Goal: Transaction & Acquisition: Book appointment/travel/reservation

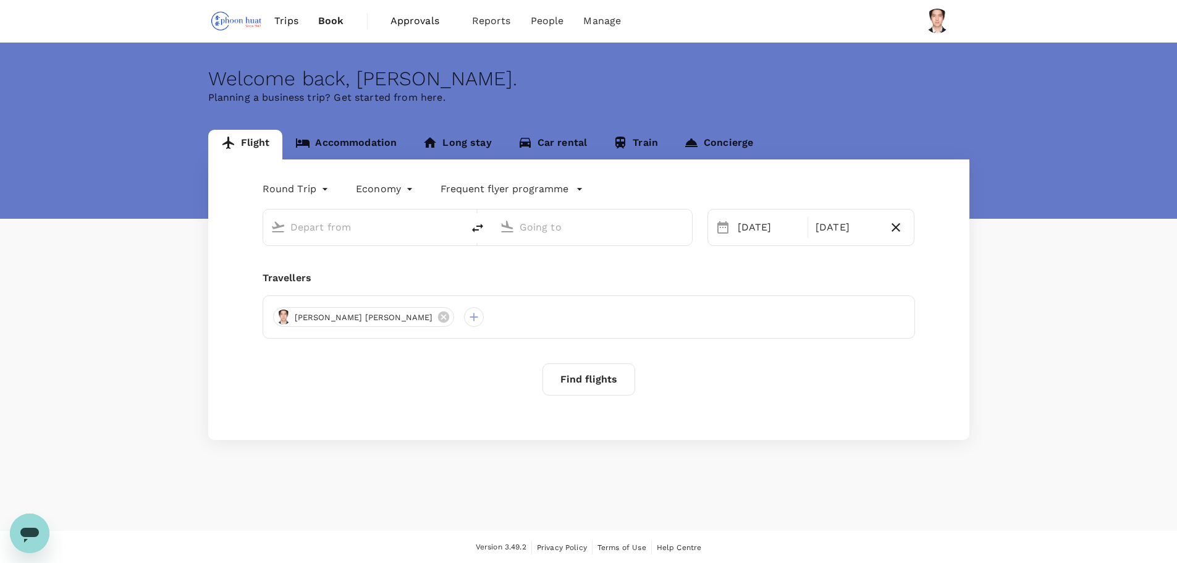
type input "Singapore Changi (SIN)"
type input "Soekarno-Hatta Intl (CGK)"
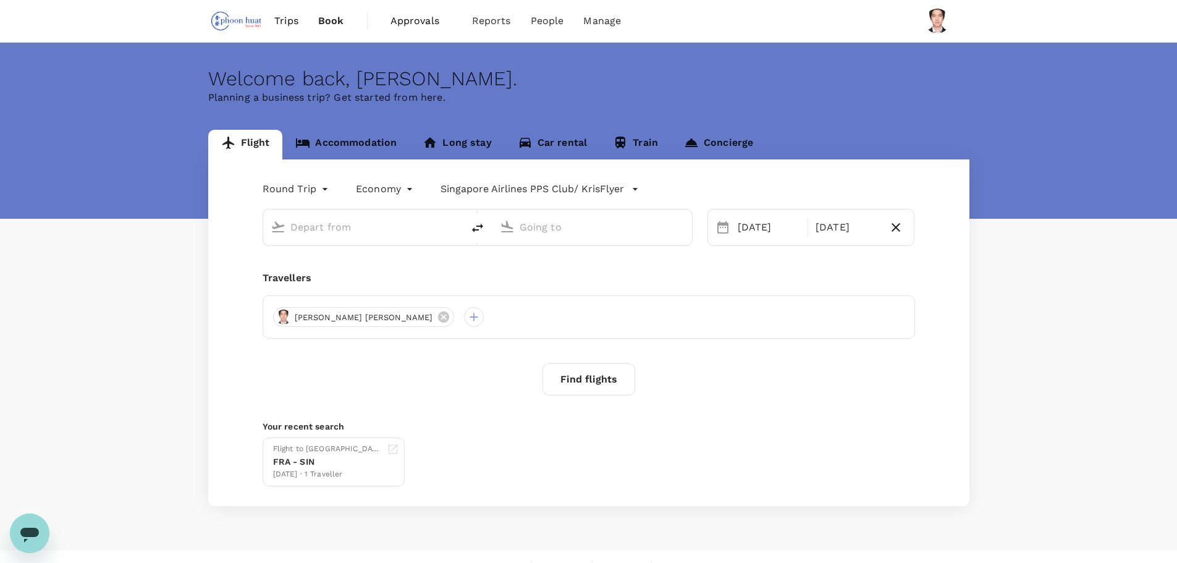
type input "Singapore Changi (SIN)"
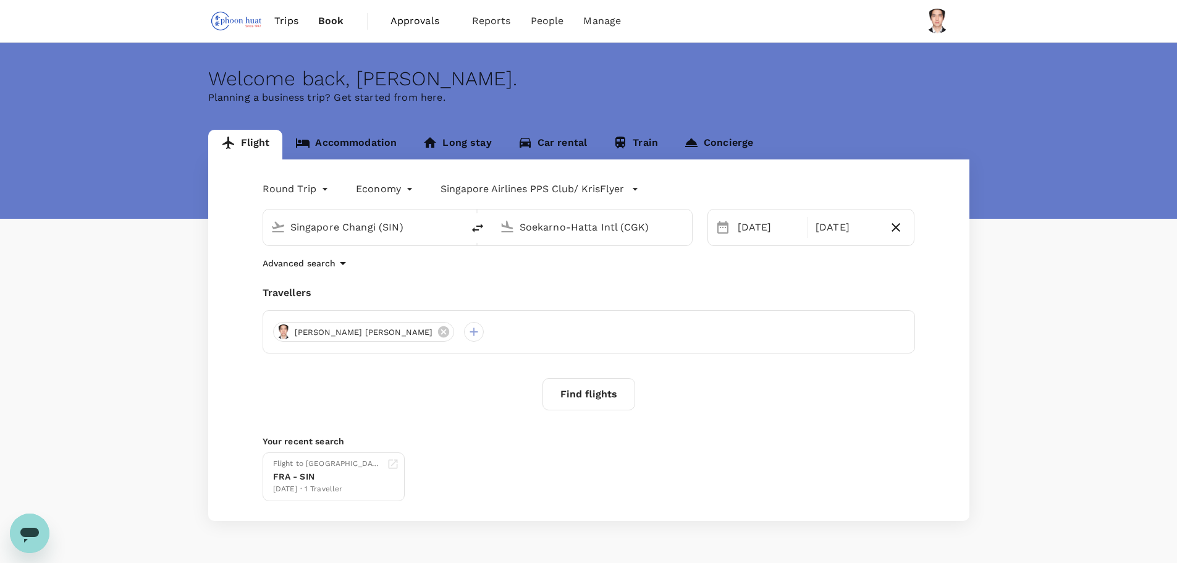
click at [311, 265] on p "Advanced search" at bounding box center [298, 263] width 73 height 12
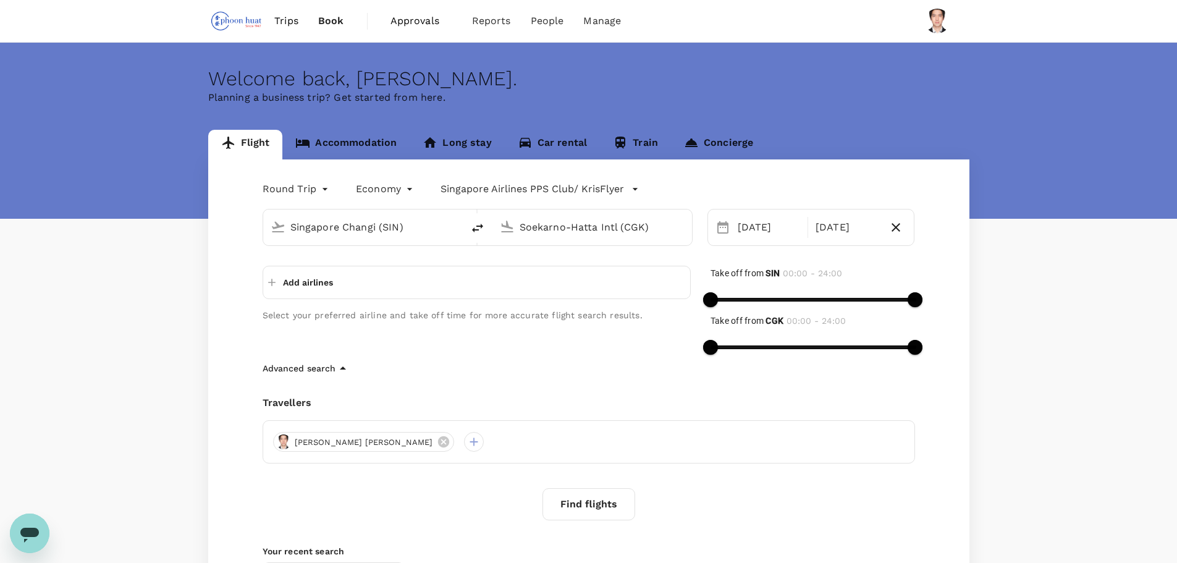
click at [399, 229] on input "Singapore Changi (SIN)" at bounding box center [363, 226] width 146 height 19
click at [605, 227] on input "Soekarno-Hatta Intl (CGK)" at bounding box center [592, 226] width 146 height 19
click at [544, 279] on p "Christchurch Intl" at bounding box center [610, 275] width 217 height 12
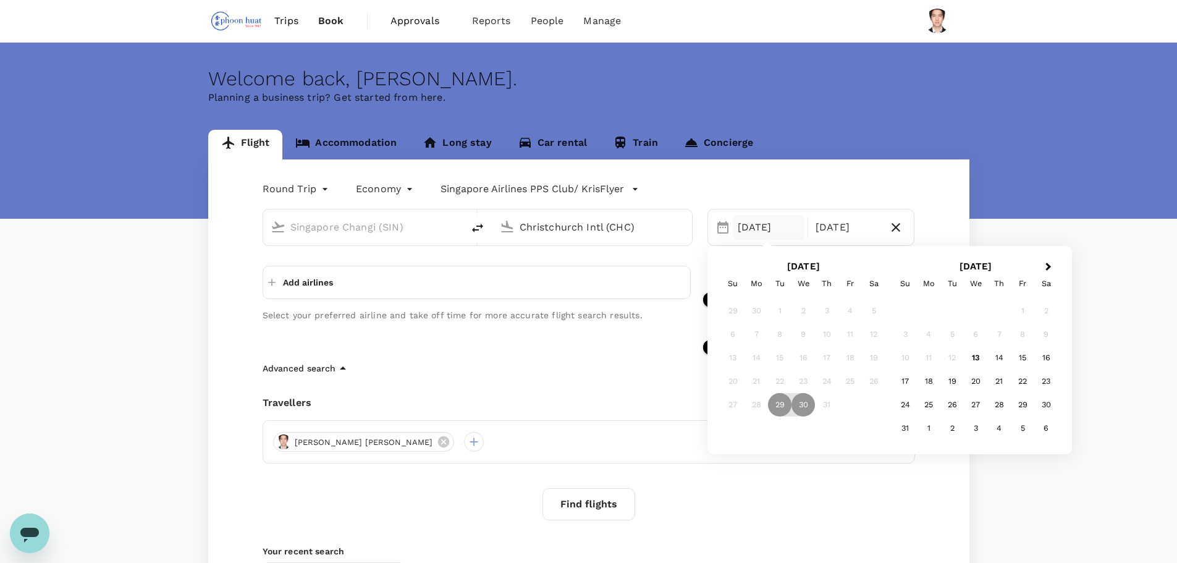
type input "Christchurch Intl (CHC)"
click at [898, 195] on div "[DATE] Next Month [DATE] Su Mo Tu We Th Fr Sa 29 30 1 2 3 4 5 6 7 8 9 10 11 12 …" at bounding box center [803, 220] width 222 height 52
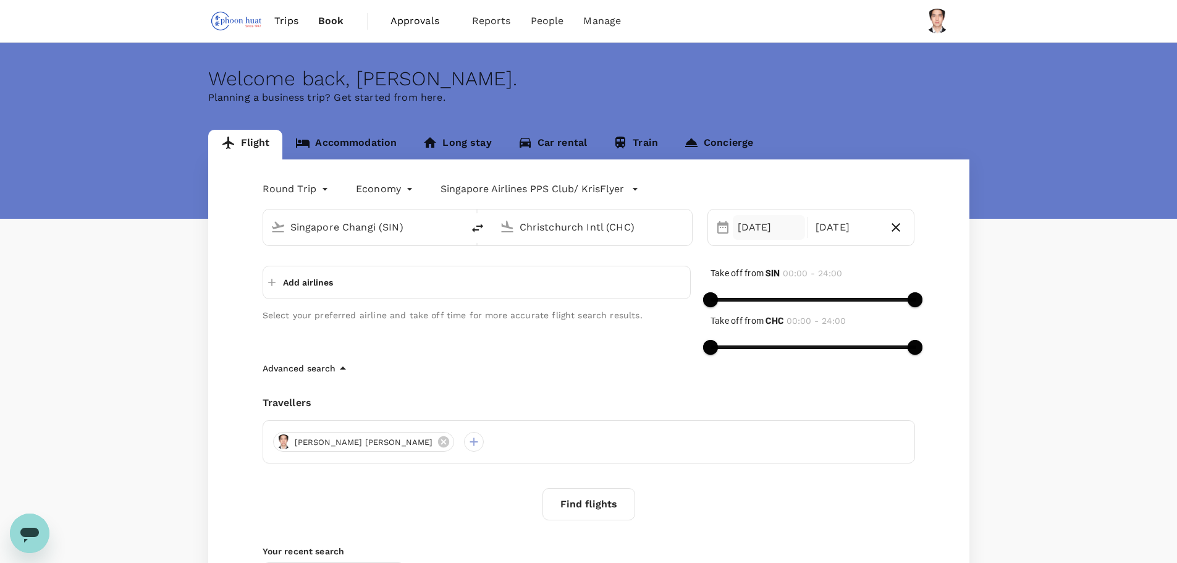
click at [786, 237] on div "[DATE]" at bounding box center [769, 227] width 72 height 25
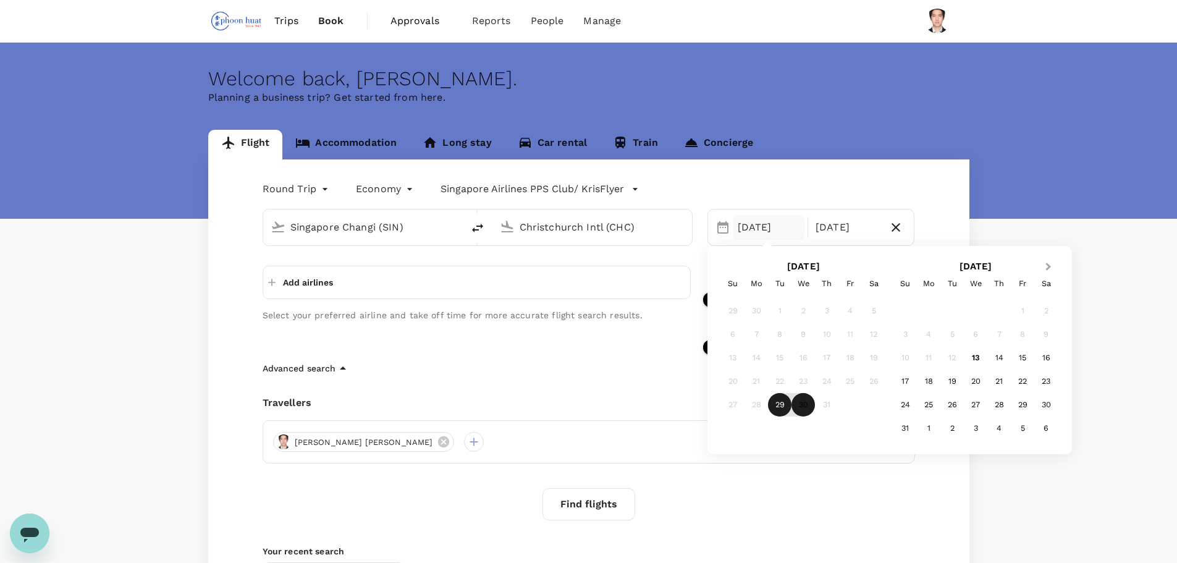
click at [1048, 266] on span "Next Month" at bounding box center [1048, 267] width 0 height 14
click at [905, 356] on div "14" at bounding box center [904, 357] width 23 height 23
click at [946, 191] on div "Round Trip roundtrip Economy economy Singapore Airlines PPS Club/ KrisFlyer [GE…" at bounding box center [588, 394] width 761 height 471
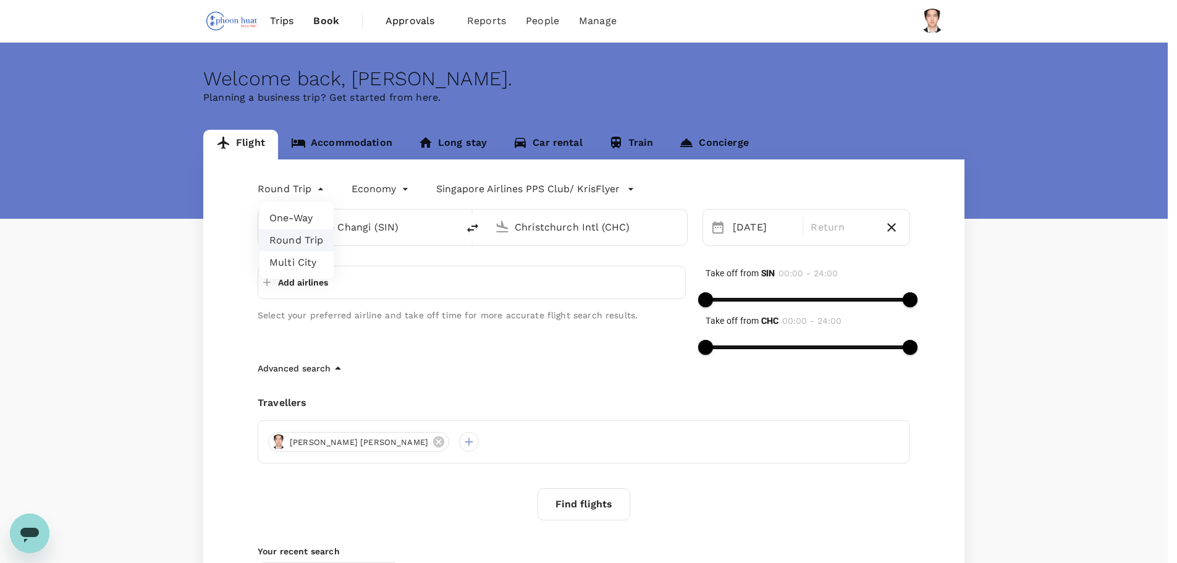
click at [290, 193] on body "Trips Book Approvals 0 Reports People Manage Welcome back , [PERSON_NAME] . Pla…" at bounding box center [588, 354] width 1177 height 708
click at [285, 262] on li "Multi City" at bounding box center [296, 262] width 74 height 22
type input "multicity"
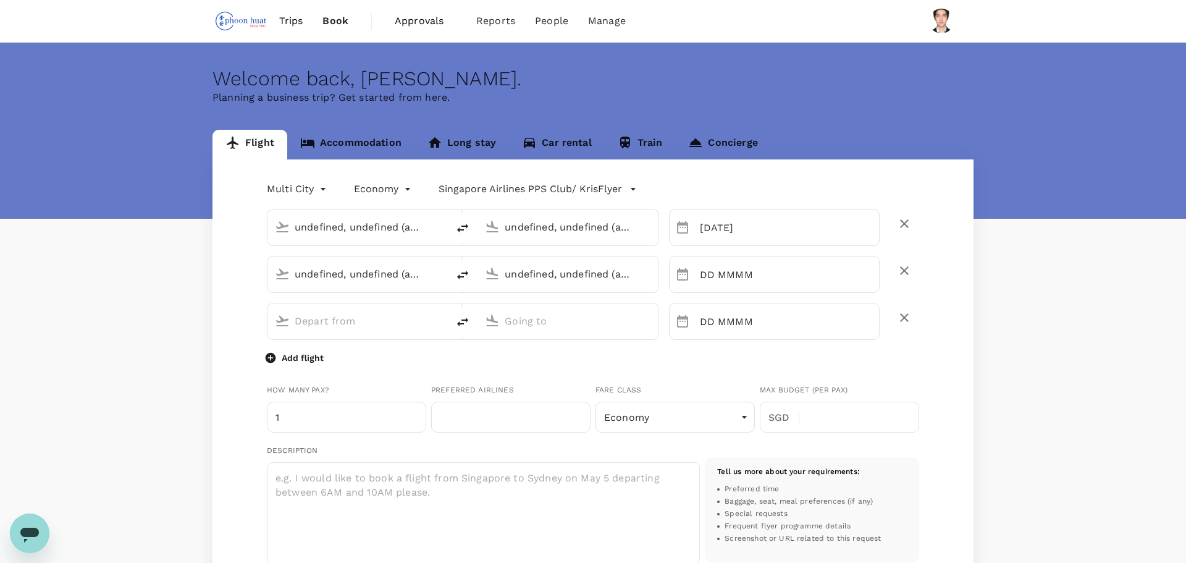
type input "undefined, undefined (any)"
type input "Singapore Changi (SIN)"
type input "Christchurch Intl (CHC)"
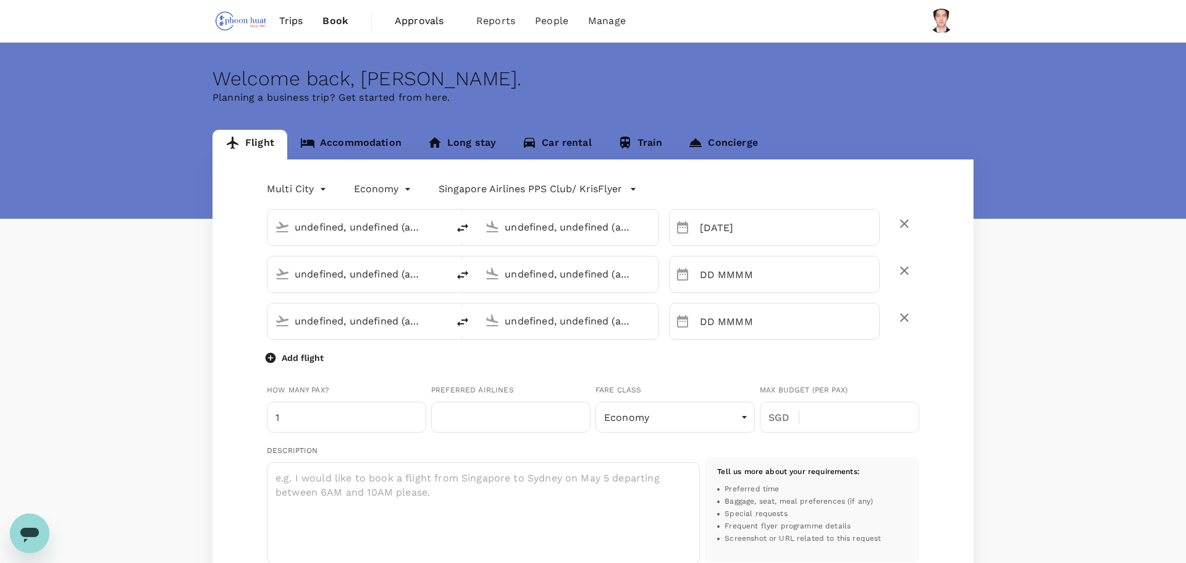
type input "Singapore Changi (SIN)"
type input "[PERSON_NAME][EMAIL_ADDRESS][PERSON_NAME][DOMAIN_NAME]"
type input "65"
type input "97552537"
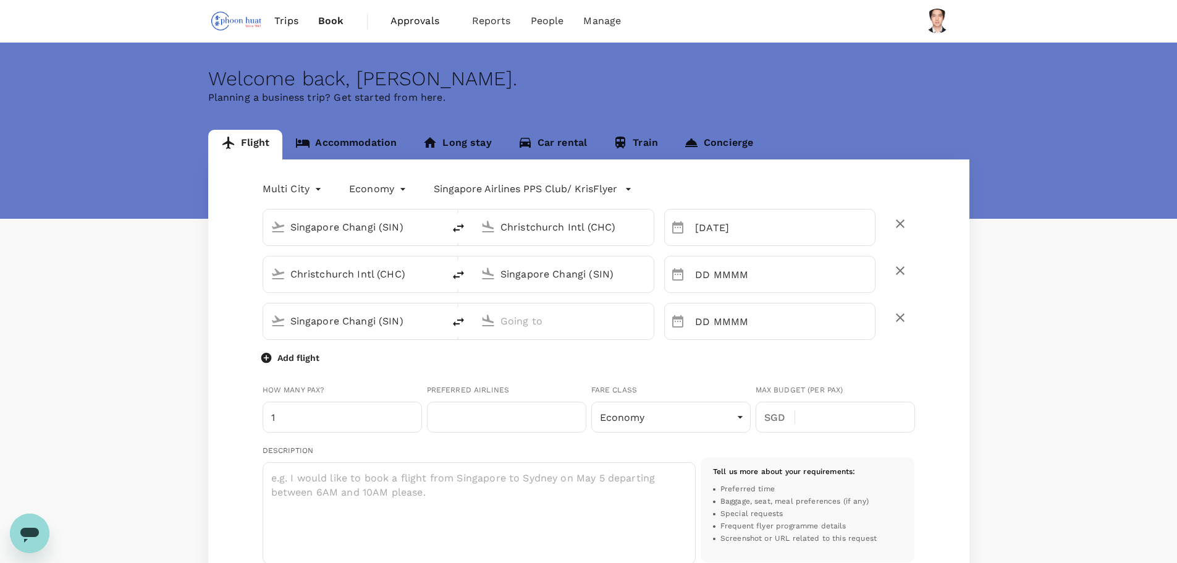
click at [556, 273] on input "Singapore Changi (SIN)" at bounding box center [563, 273] width 127 height 19
click at [535, 319] on p "Wellington Intl" at bounding box center [580, 322] width 215 height 12
type input "Wellington Intl (WLG)"
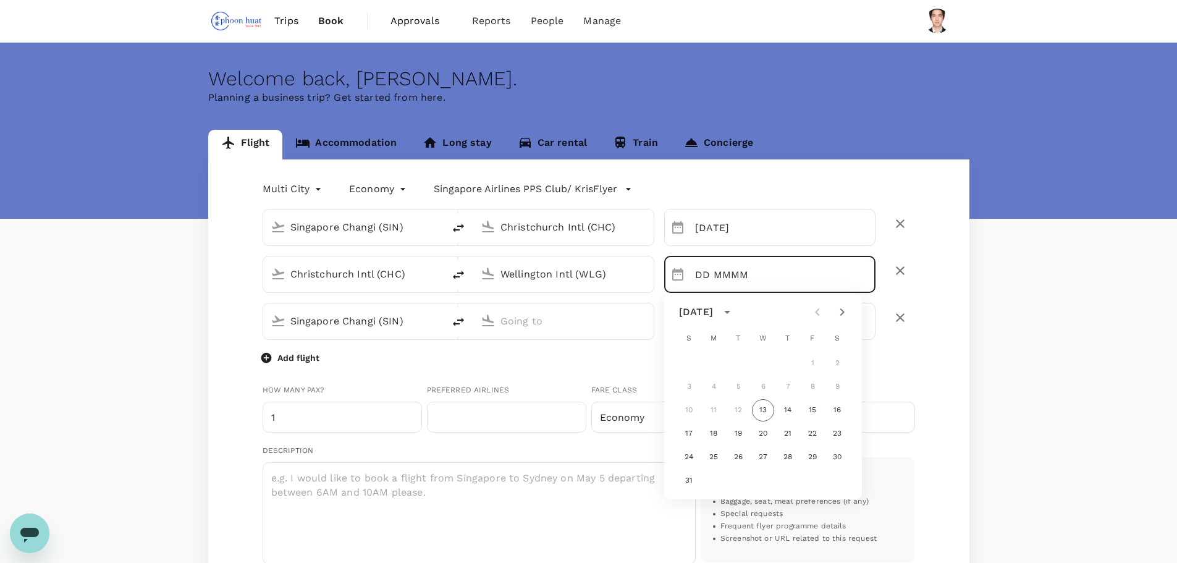
click at [372, 322] on input "Singapore Changi (SIN)" at bounding box center [353, 320] width 127 height 19
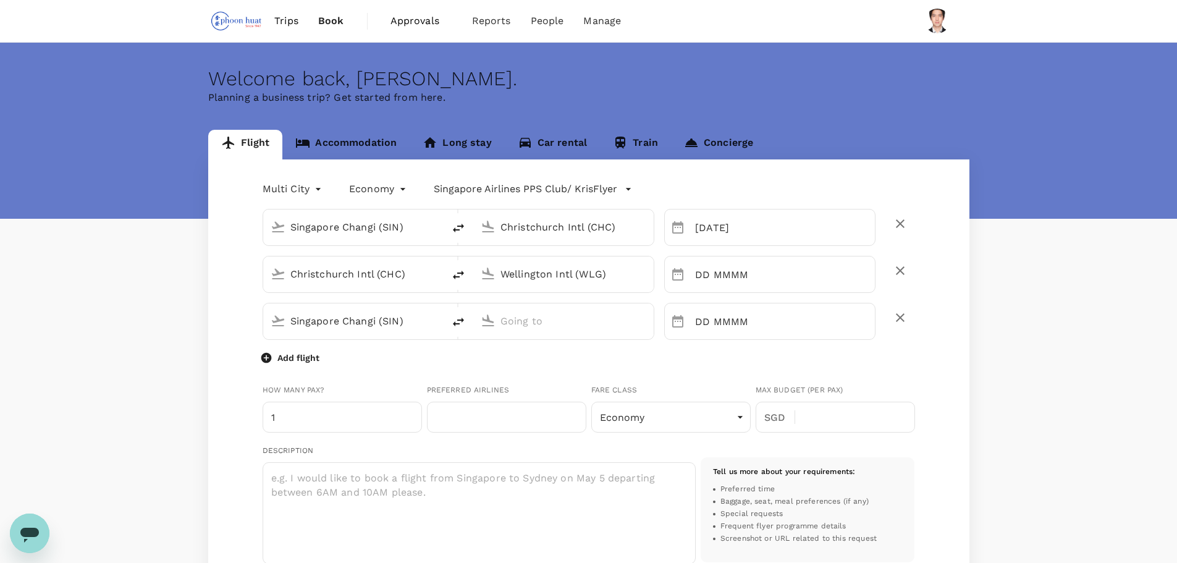
click at [372, 321] on input "Singapore Changi (SIN)" at bounding box center [353, 320] width 127 height 19
click at [344, 374] on p "Wellington Intl" at bounding box center [370, 369] width 215 height 12
type input "Wellington Intl (WLG)"
click at [566, 314] on input "text" at bounding box center [563, 320] width 127 height 19
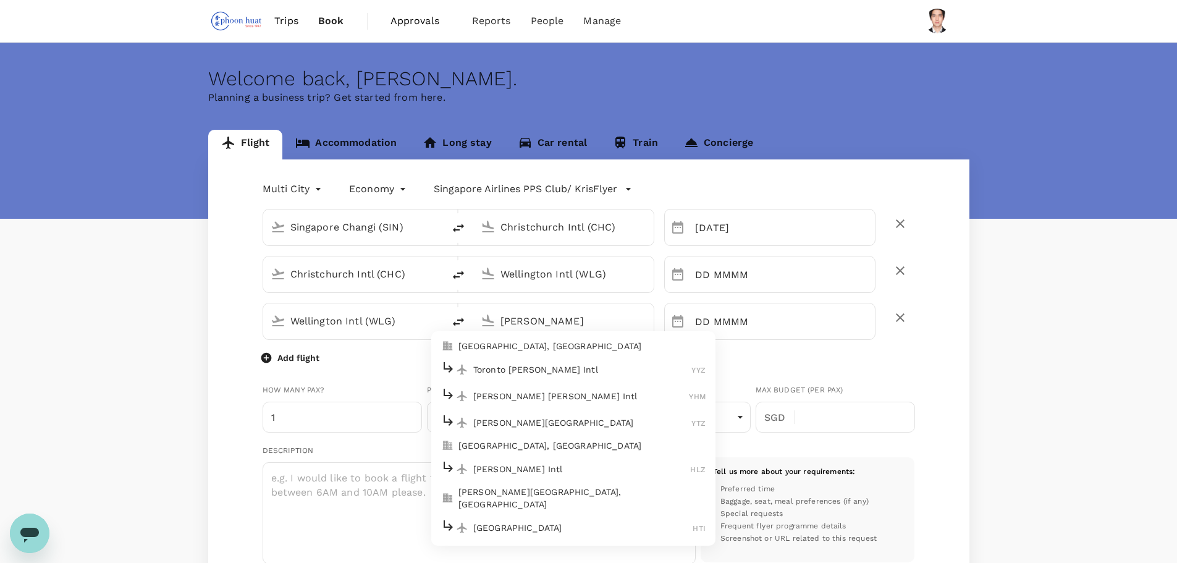
click at [514, 463] on p "[PERSON_NAME] Intl" at bounding box center [581, 469] width 217 height 12
type input "[PERSON_NAME] Intl (HLZ)"
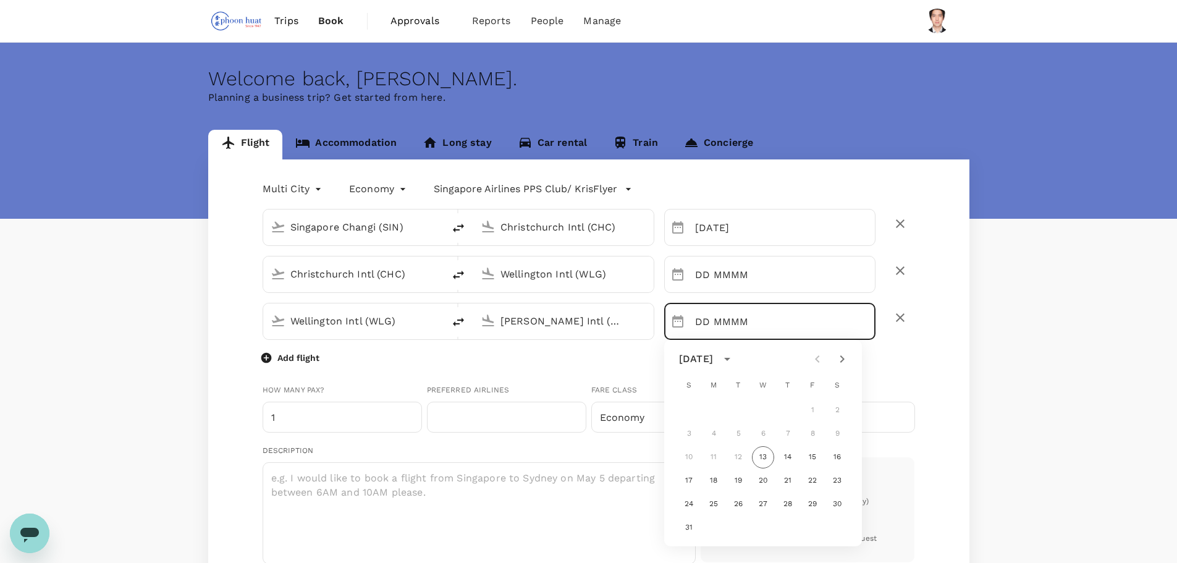
click at [280, 359] on p "Add flight" at bounding box center [298, 357] width 42 height 12
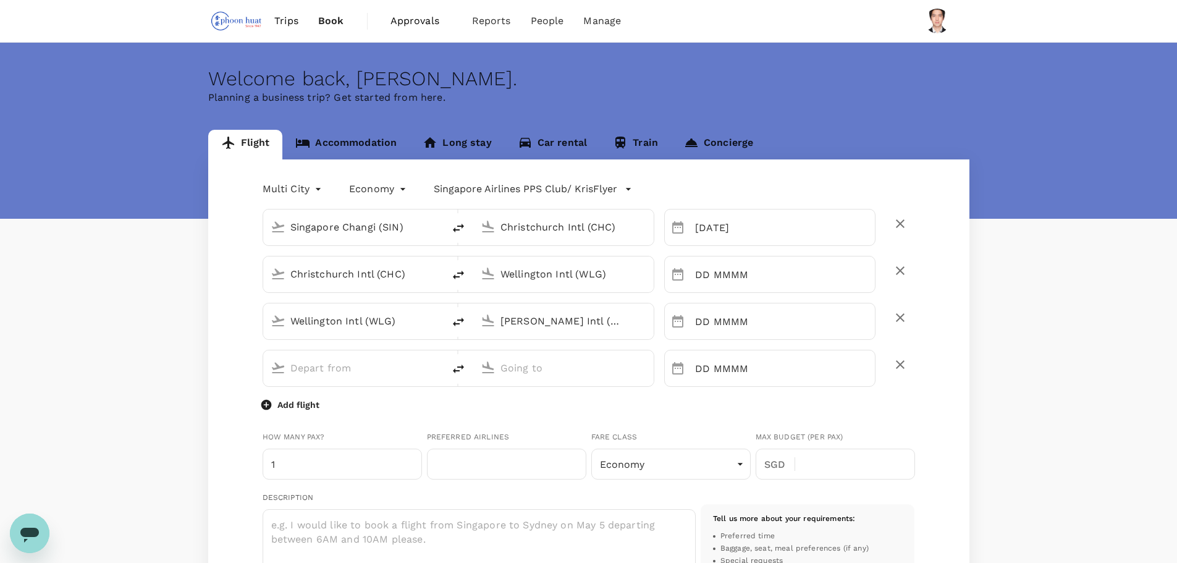
click at [353, 364] on input "text" at bounding box center [353, 367] width 127 height 19
click at [316, 422] on div "Auckland AKL" at bounding box center [363, 415] width 264 height 19
type input "[GEOGRAPHIC_DATA]"
type input "[GEOGRAPHIC_DATA] (AKL)"
click at [553, 358] on input "text" at bounding box center [563, 367] width 127 height 19
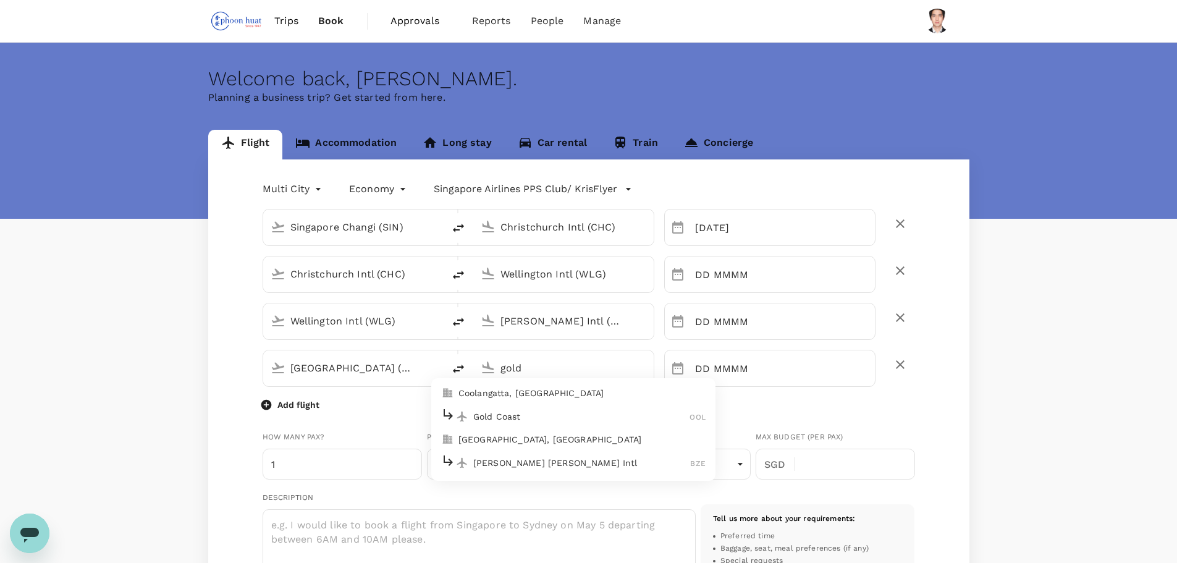
click at [520, 413] on p "Gold Coast" at bounding box center [581, 416] width 217 height 12
type input "Gold Coast (OOL)"
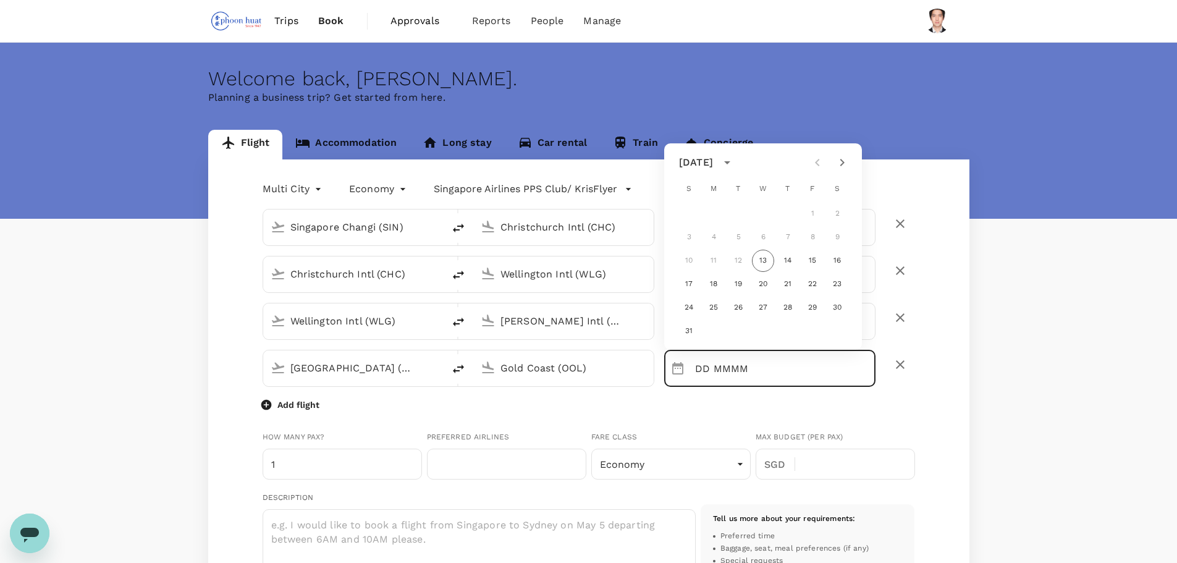
click at [300, 407] on p "Add flight" at bounding box center [298, 404] width 42 height 12
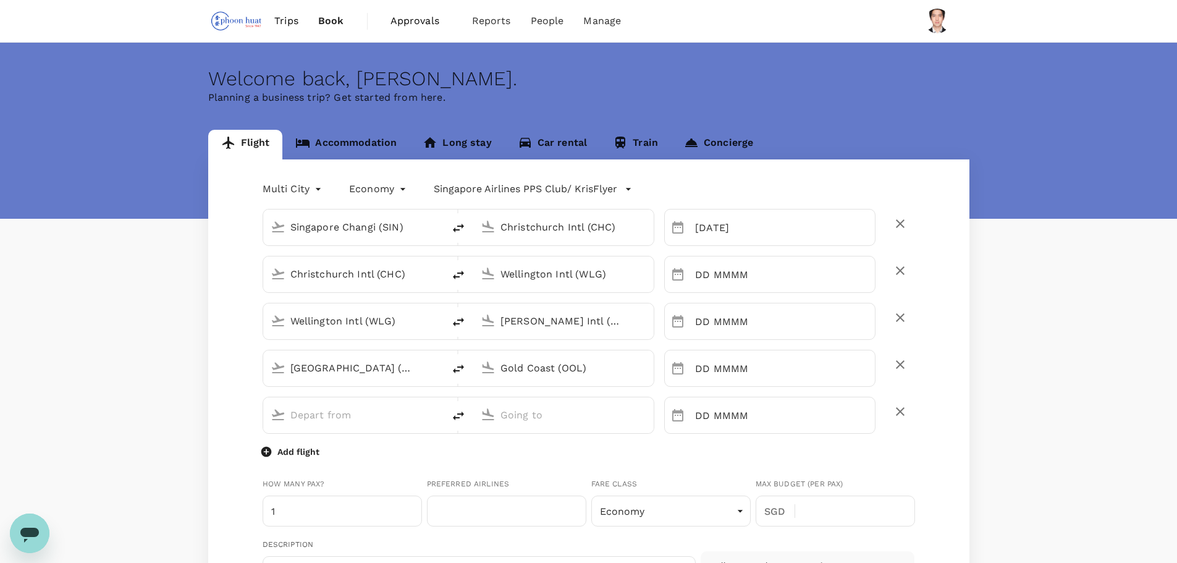
click at [339, 412] on input "text" at bounding box center [353, 414] width 127 height 19
click at [301, 458] on p "[GEOGRAPHIC_DATA]" at bounding box center [371, 463] width 217 height 12
type input "[GEOGRAPHIC_DATA]"
type input "[GEOGRAPHIC_DATA] (BNE)"
click at [529, 415] on input "text" at bounding box center [563, 414] width 127 height 19
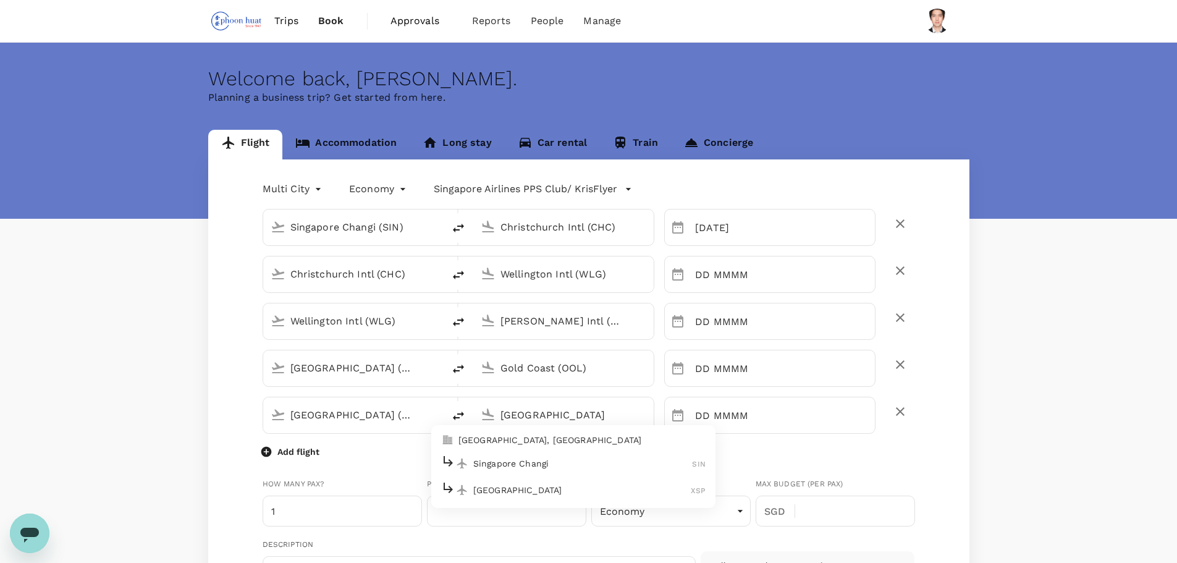
click at [524, 461] on p "Singapore Changi" at bounding box center [582, 463] width 219 height 12
type input "Singapore Changi (SIN)"
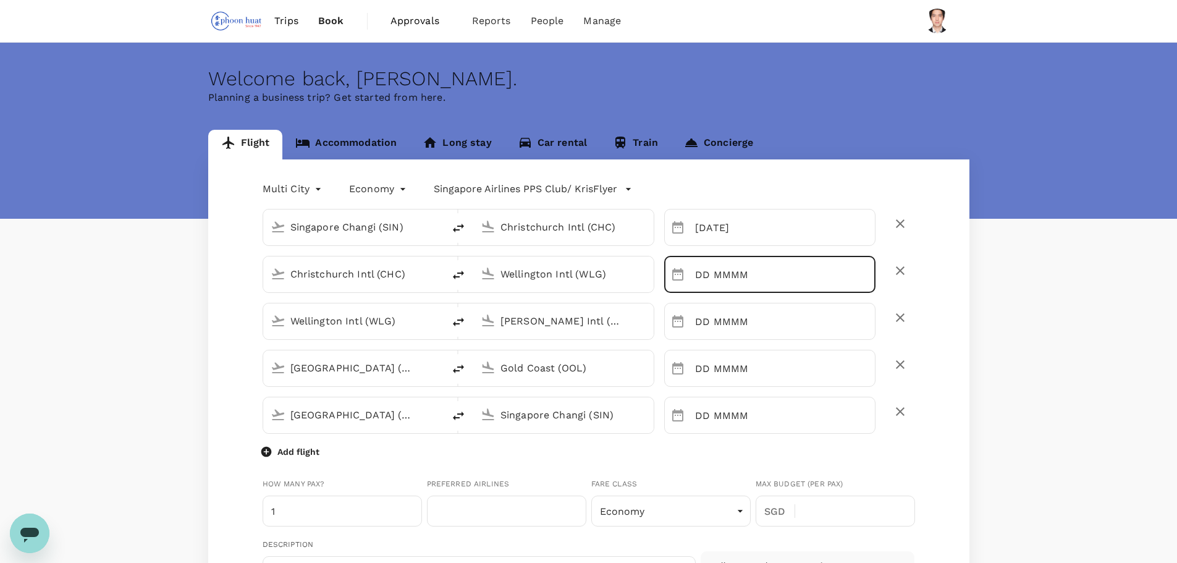
click at [720, 269] on input "DD MMMM" at bounding box center [785, 274] width 180 height 37
click at [689, 275] on button "Choose date" at bounding box center [677, 274] width 25 height 25
click at [840, 308] on icon "Next month" at bounding box center [841, 311] width 15 height 15
click at [712, 409] on button "15" at bounding box center [713, 410] width 22 height 22
type input "[DATE]"
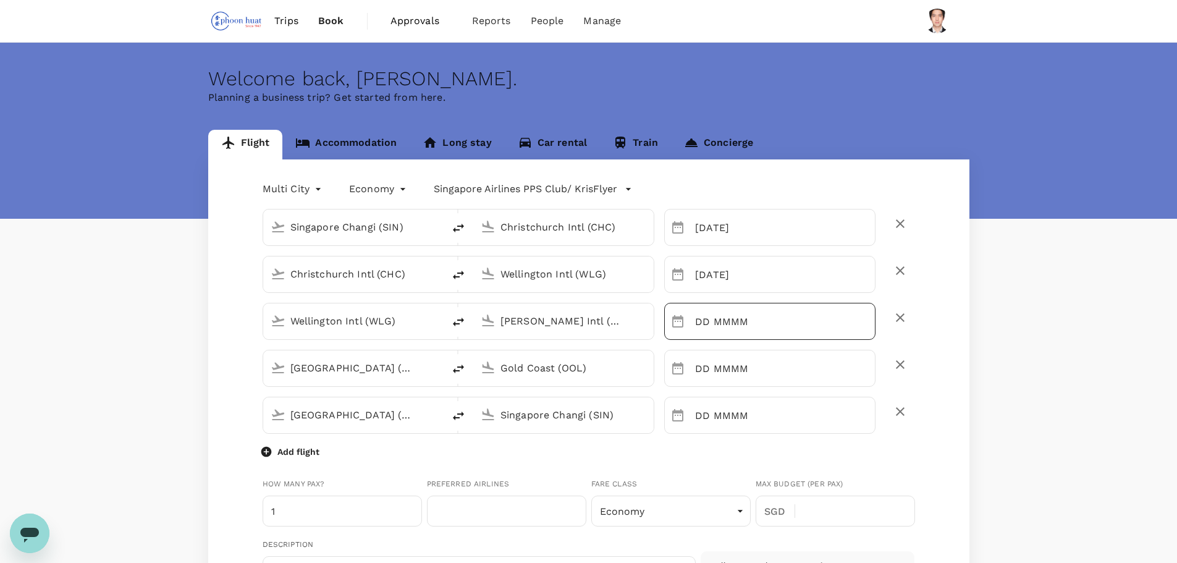
click at [706, 322] on input "DD MMMM" at bounding box center [785, 321] width 180 height 37
click at [831, 329] on input "DD MMMM" at bounding box center [785, 321] width 180 height 37
click at [736, 322] on input "DD MMMM" at bounding box center [785, 321] width 180 height 37
click at [697, 322] on input "DD MMMM" at bounding box center [785, 321] width 180 height 37
click at [676, 323] on icon "Choose date" at bounding box center [677, 321] width 15 height 15
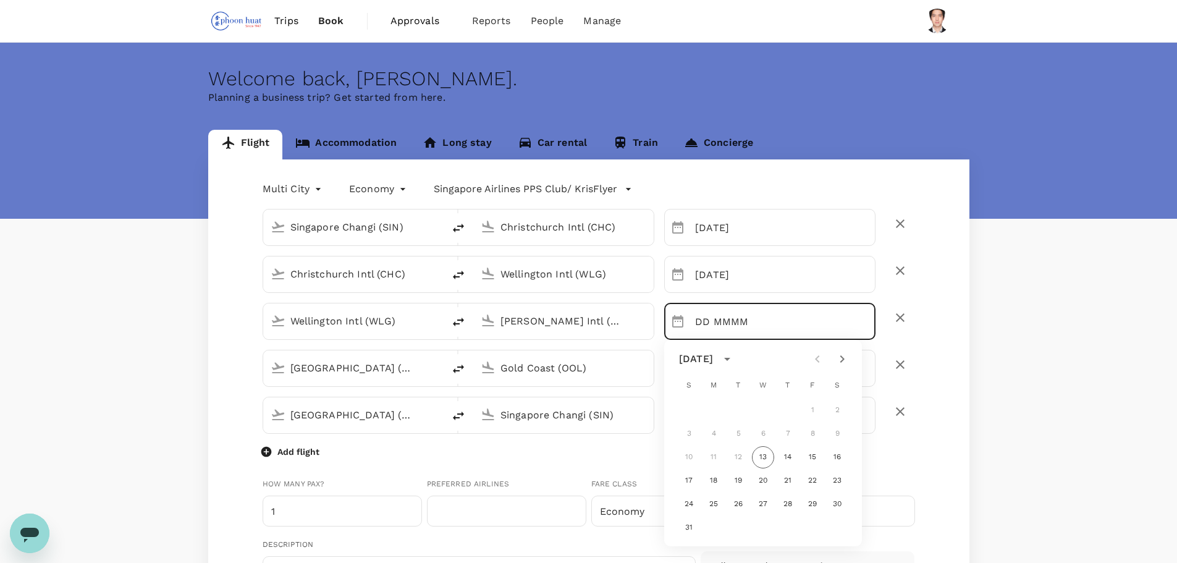
click at [851, 359] on button "Next month" at bounding box center [841, 358] width 25 height 25
click at [735, 455] on button "16" at bounding box center [738, 457] width 22 height 22
type input "[DATE]"
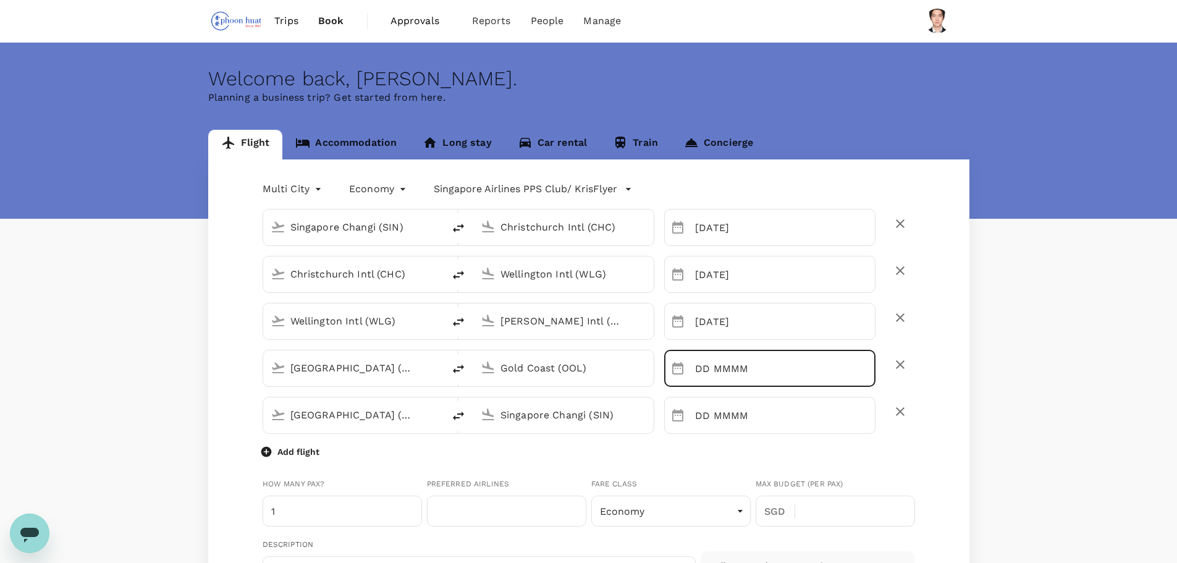
click at [702, 378] on input "DD MMMM" at bounding box center [785, 368] width 180 height 37
click at [694, 368] on div "​ DD MMMM ​" at bounding box center [769, 368] width 211 height 37
click at [703, 367] on input "DD MMMM" at bounding box center [785, 368] width 180 height 37
click at [735, 366] on input "DD MMMM" at bounding box center [785, 368] width 180 height 37
click at [810, 366] on input "DD MMMM" at bounding box center [785, 368] width 180 height 37
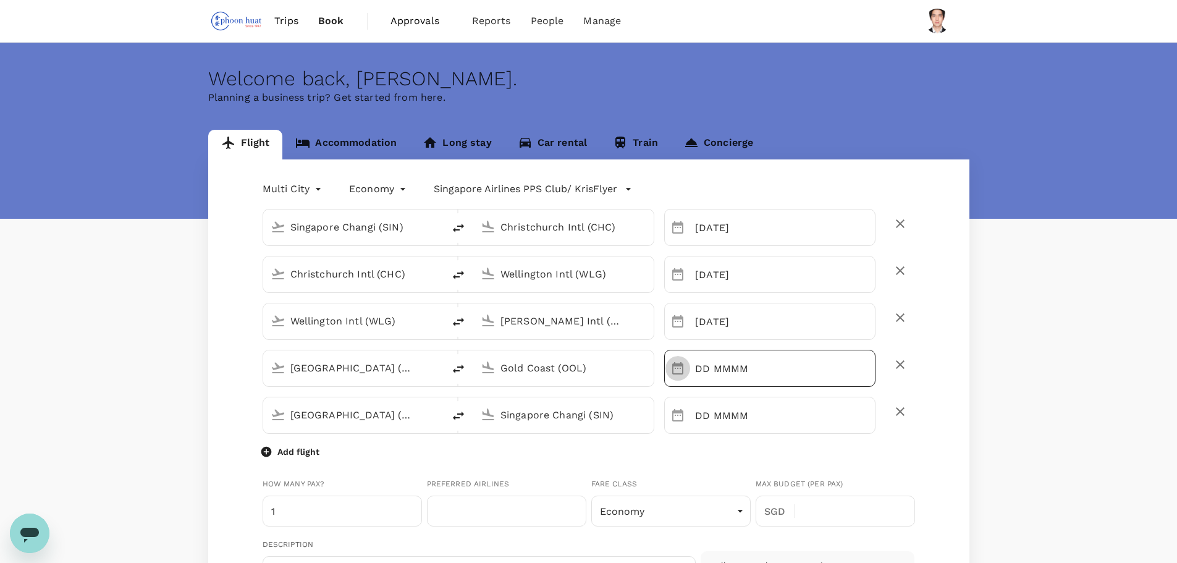
click at [677, 371] on icon "Choose date" at bounding box center [677, 368] width 15 height 15
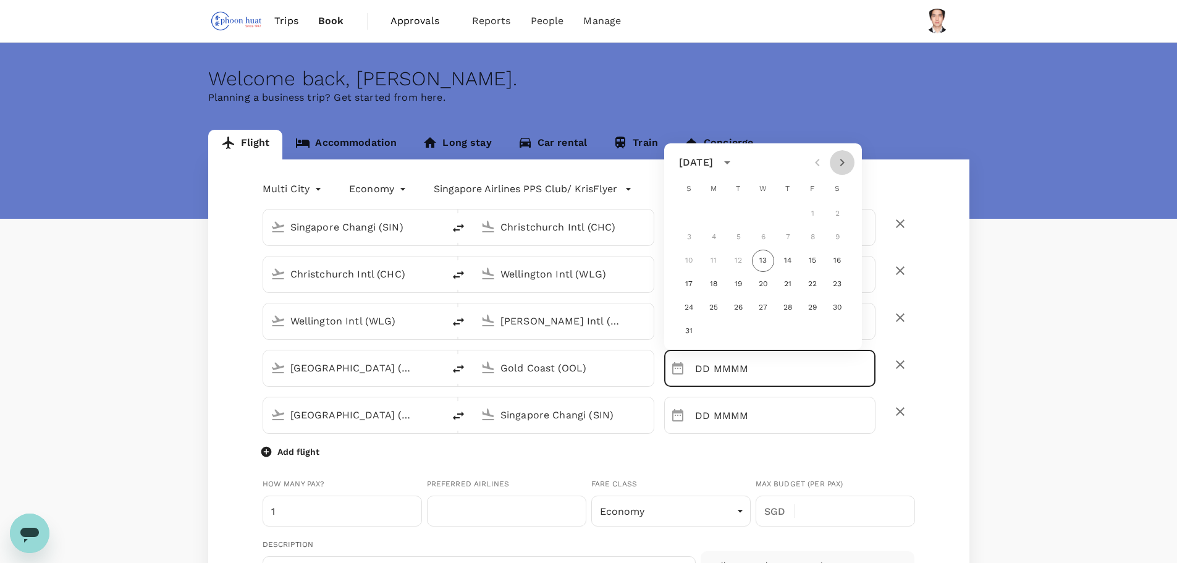
click at [844, 162] on icon "Next month" at bounding box center [842, 162] width 4 height 7
click at [762, 255] on button "17" at bounding box center [763, 261] width 22 height 22
type input "[DATE]"
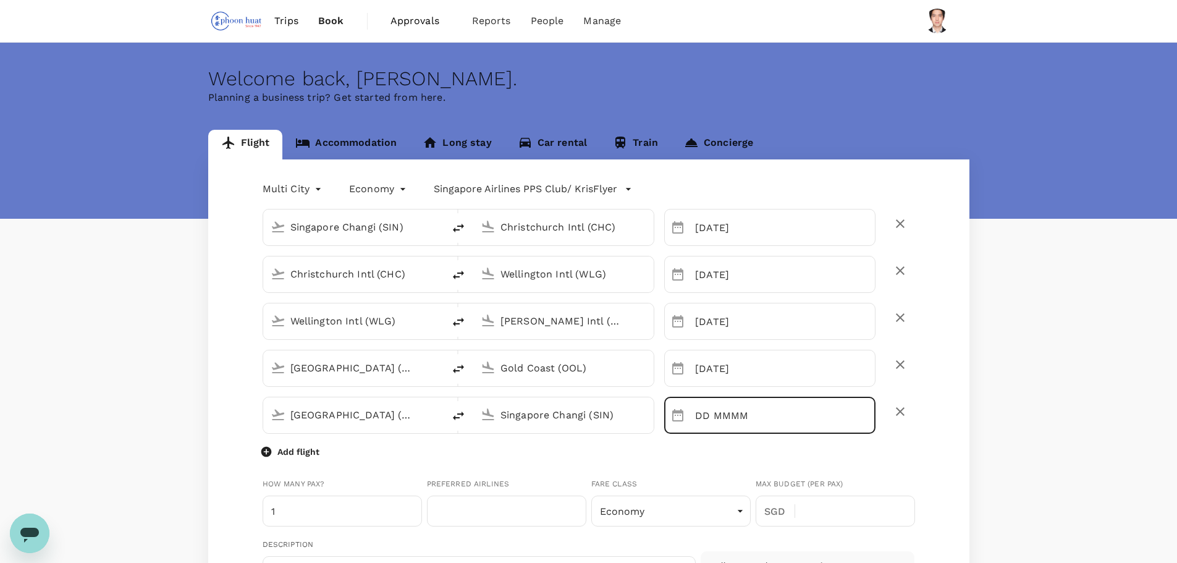
click at [701, 414] on input "DD MMMM" at bounding box center [785, 415] width 180 height 37
click at [681, 416] on icon "Choose date" at bounding box center [677, 415] width 15 height 15
click at [844, 209] on icon "Next month" at bounding box center [842, 209] width 4 height 7
click at [788, 302] on button "18" at bounding box center [787, 307] width 22 height 22
type input "[DATE]"
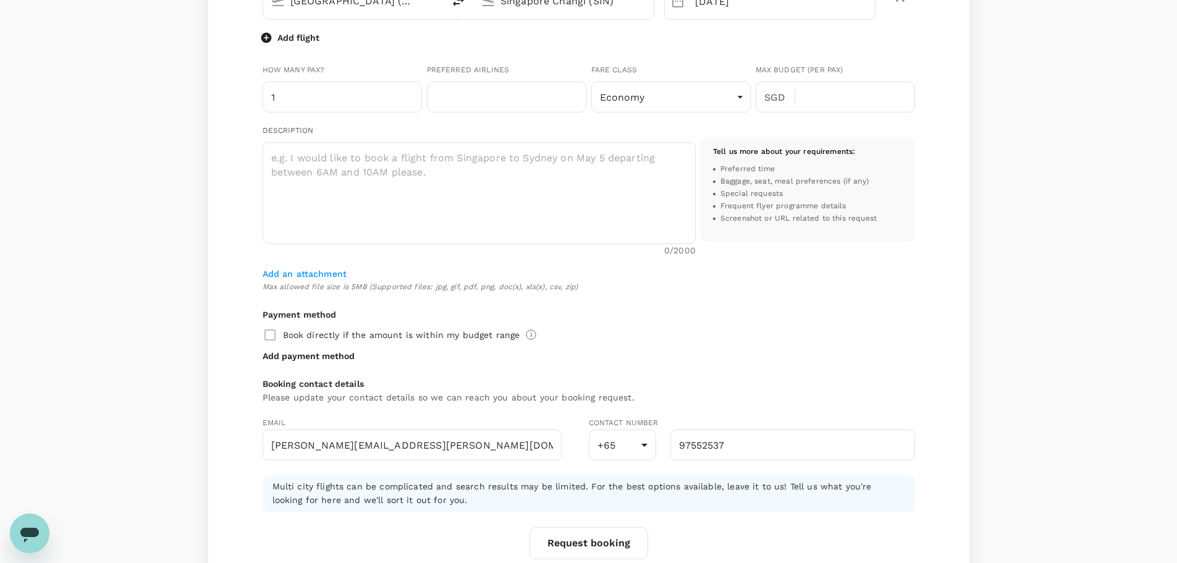
scroll to position [432, 0]
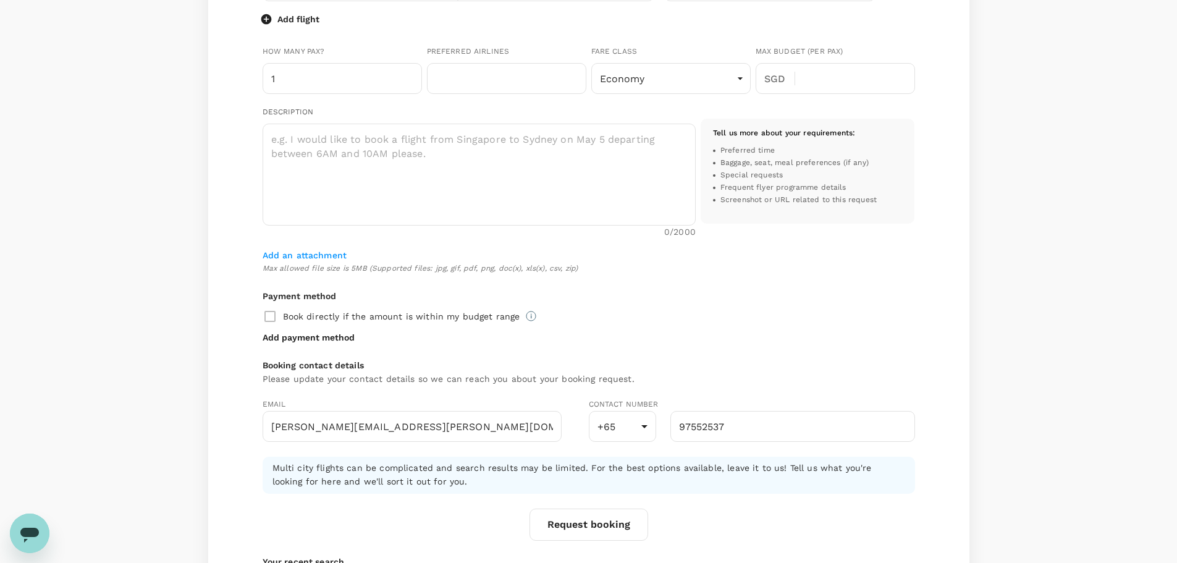
click at [645, 472] on h6 "Multi city flights can be complicated and search results may be limited. For th…" at bounding box center [588, 474] width 632 height 27
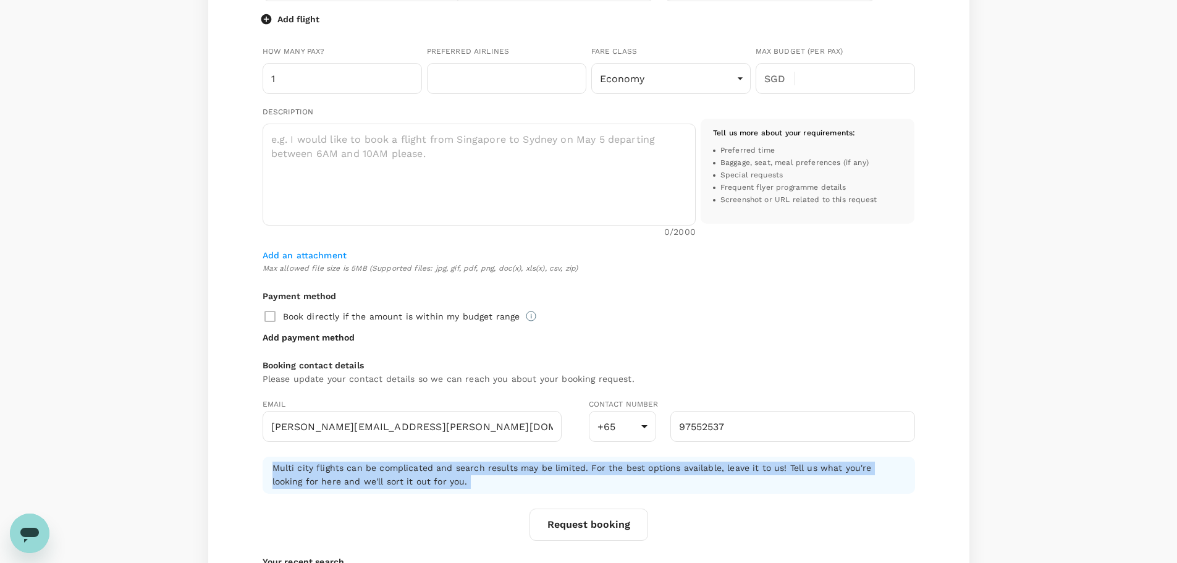
click at [645, 472] on h6 "Multi city flights can be complicated and search results may be limited. For th…" at bounding box center [588, 474] width 632 height 27
click at [734, 468] on h6 "Multi city flights can be complicated and search results may be limited. For th…" at bounding box center [588, 474] width 632 height 27
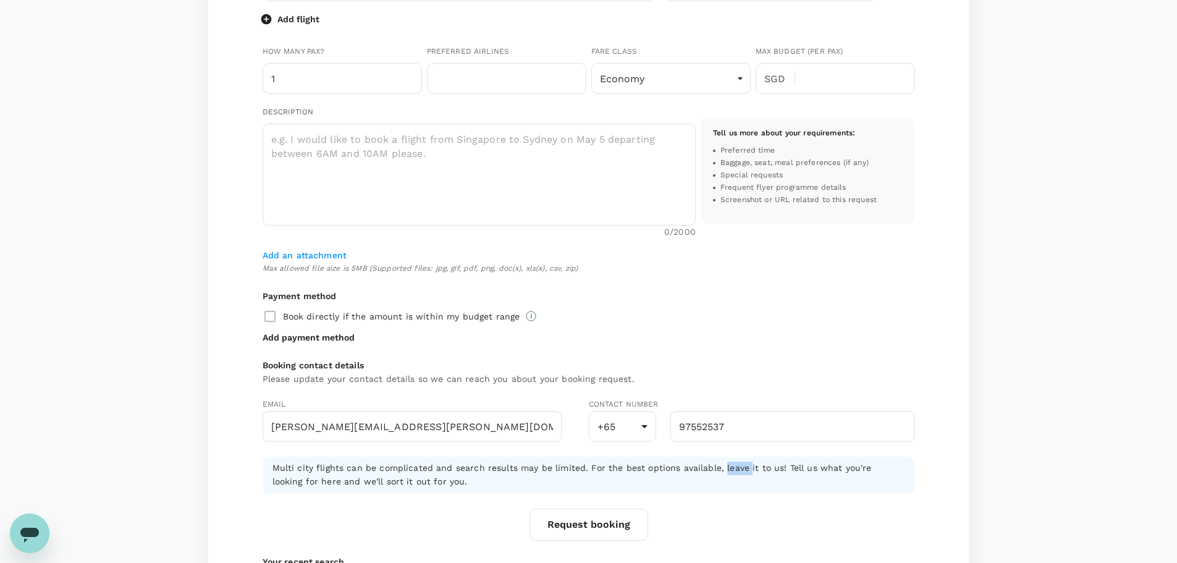
click at [734, 468] on h6 "Multi city flights can be complicated and search results may be limited. For th…" at bounding box center [588, 474] width 632 height 27
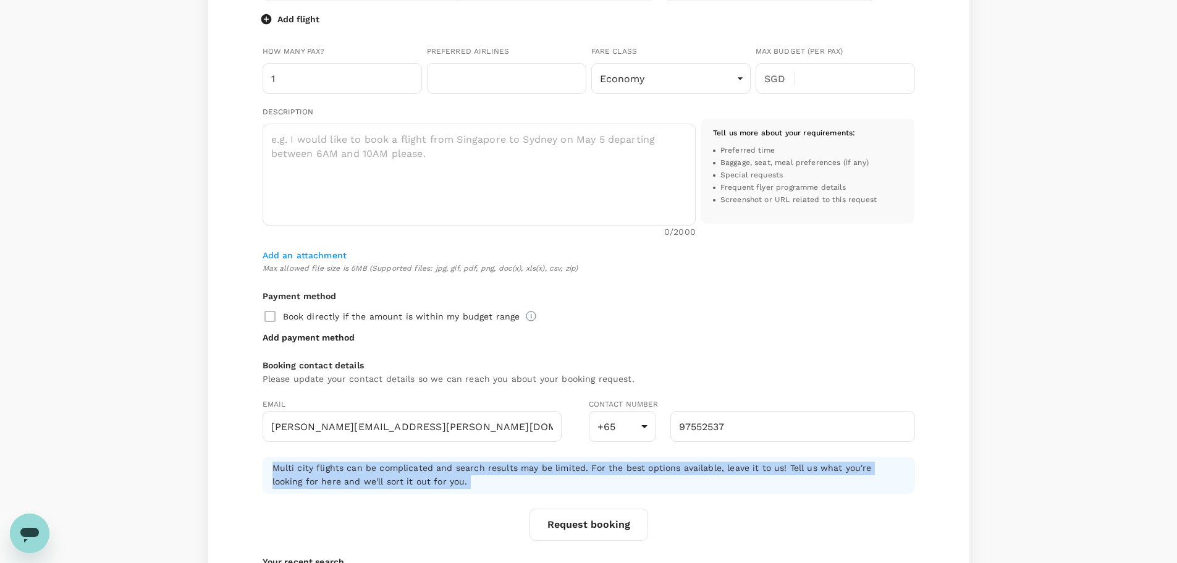
click at [734, 468] on h6 "Multi city flights can be complicated and search results may be limited. For th…" at bounding box center [588, 474] width 632 height 27
click at [773, 468] on h6 "Multi city flights can be complicated and search results may be limited. For th…" at bounding box center [588, 474] width 632 height 27
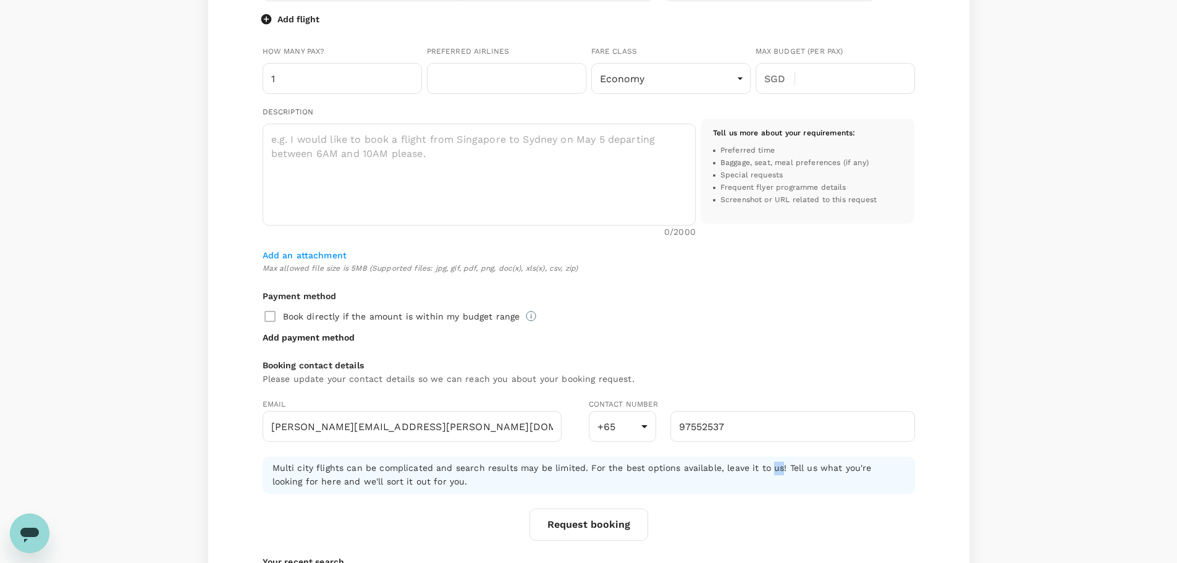
click at [773, 468] on h6 "Multi city flights can be complicated and search results may be limited. For th…" at bounding box center [588, 474] width 632 height 27
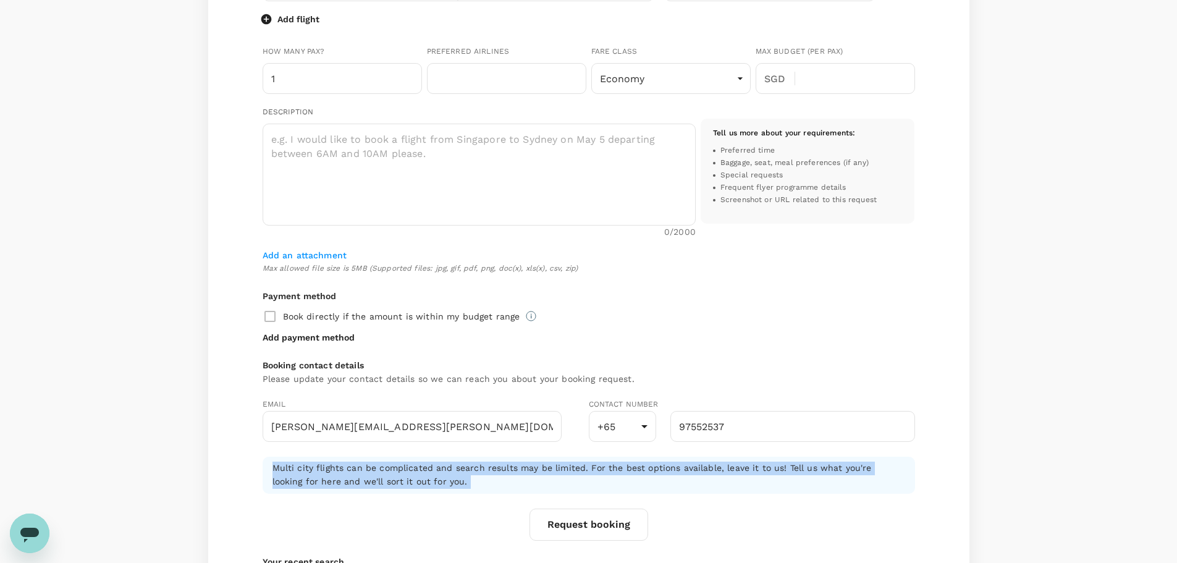
click at [773, 468] on h6 "Multi city flights can be complicated and search results may be limited. For th…" at bounding box center [588, 474] width 632 height 27
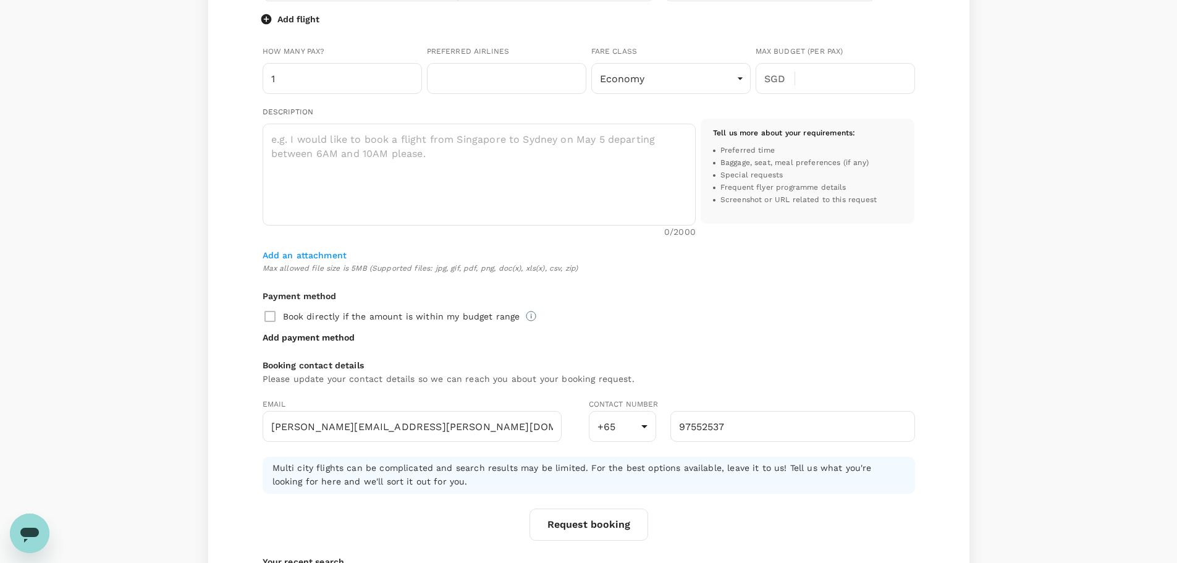
click at [886, 353] on div "Singapore Changi (SIN) Christchurch Intl (CHC) ​ [DATE] ​ Christchurch Intl (CH…" at bounding box center [588, 154] width 652 height 774
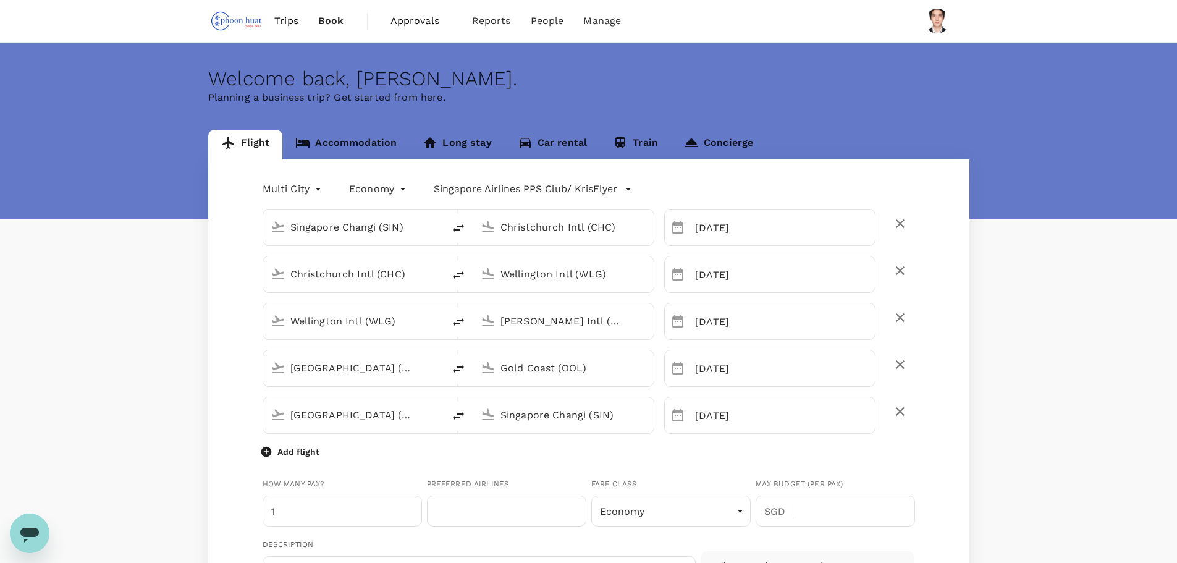
scroll to position [124, 0]
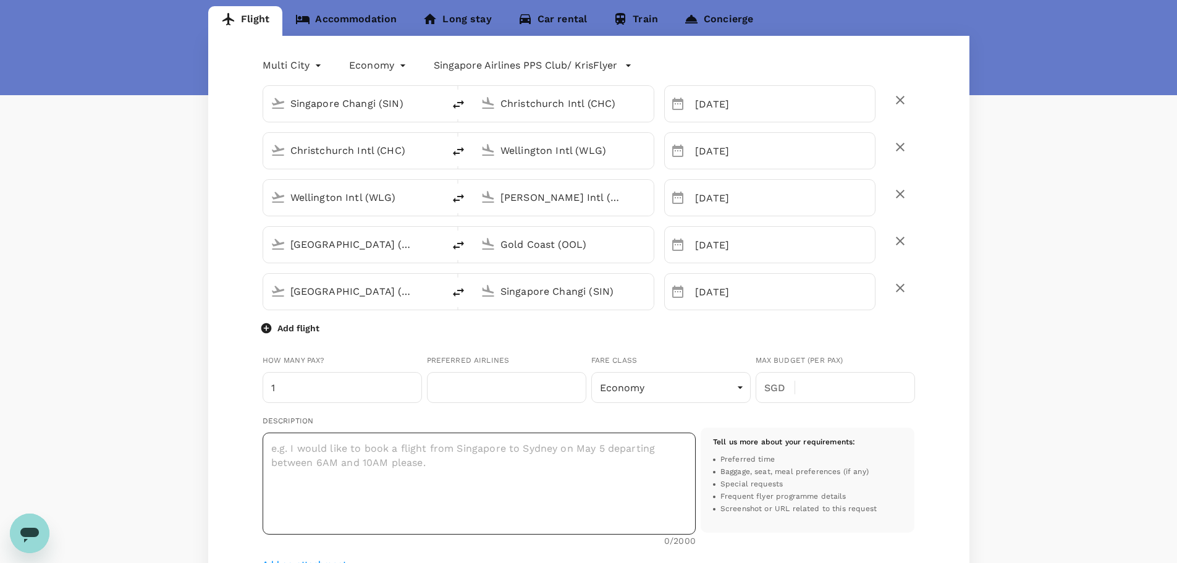
click at [485, 467] on textarea at bounding box center [478, 483] width 433 height 102
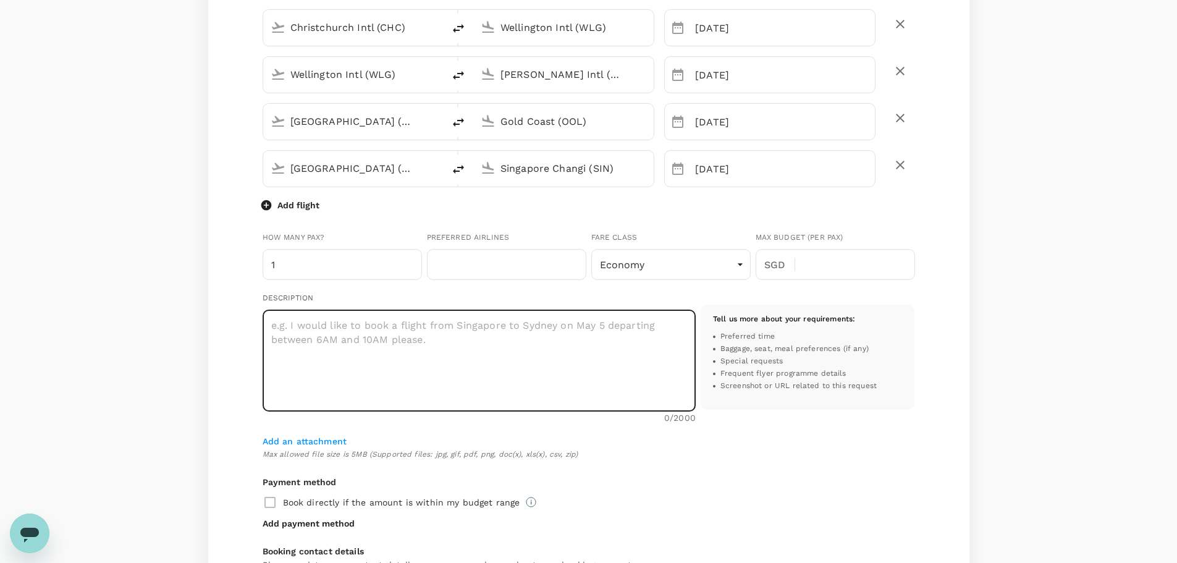
scroll to position [247, 0]
click at [500, 333] on textarea at bounding box center [478, 360] width 433 height 102
click at [793, 495] on div "Book directly if the amount is within my budget range" at bounding box center [588, 502] width 652 height 26
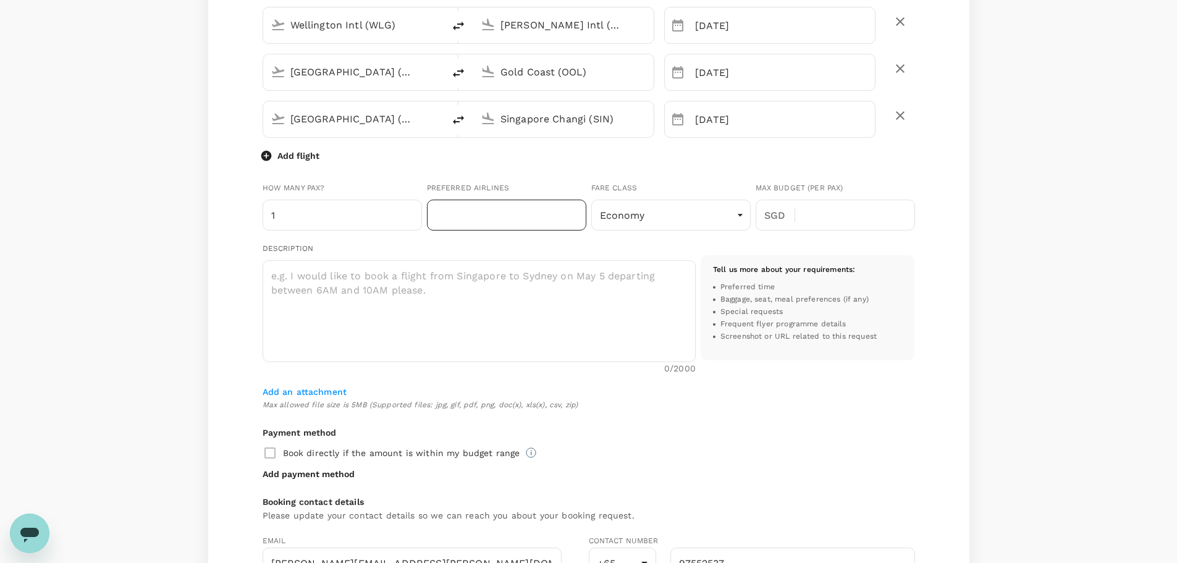
scroll to position [156, 0]
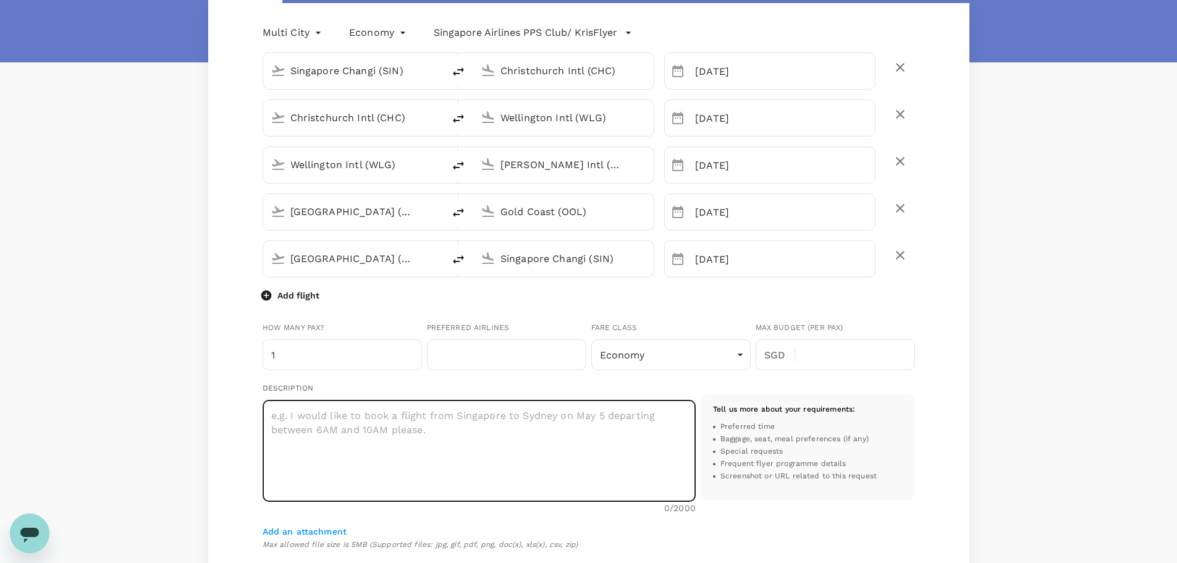
click at [396, 440] on textarea at bounding box center [478, 451] width 433 height 102
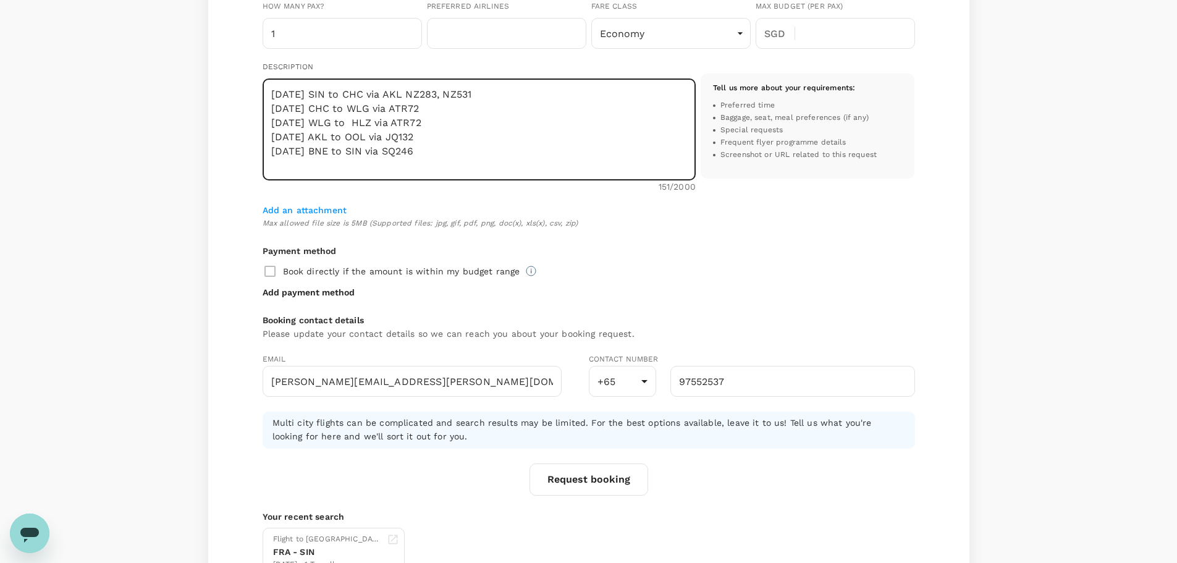
scroll to position [589, 0]
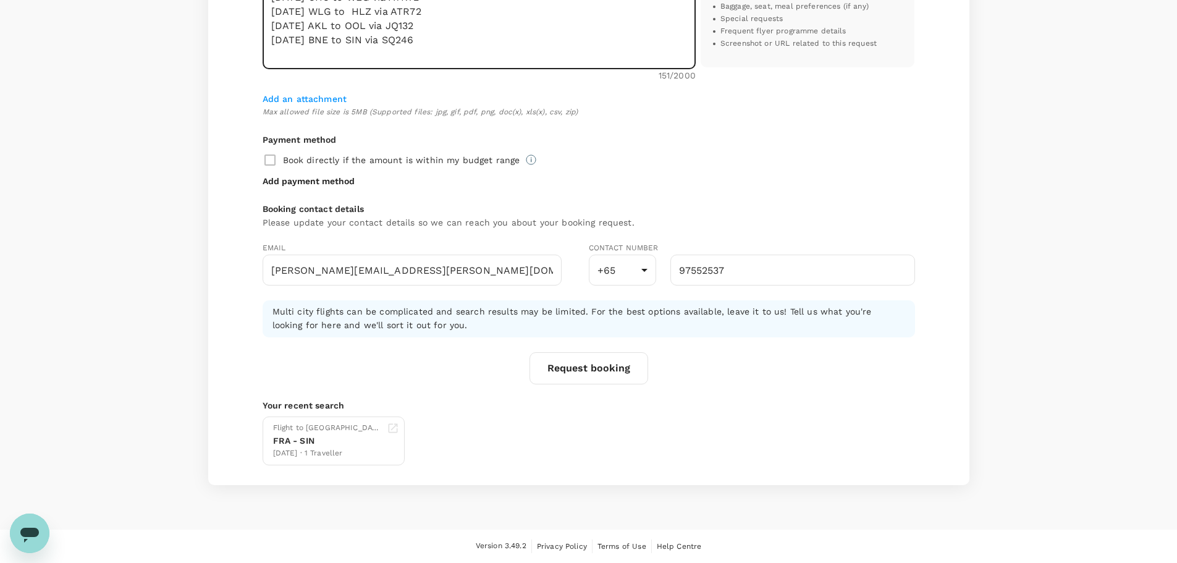
type textarea "[DATE] SIN to CHC via AKL NZ283, NZ531 [DATE] CHC to WLG via ATR72 [DATE] WLG t…"
click at [608, 372] on button "Request booking" at bounding box center [588, 368] width 119 height 32
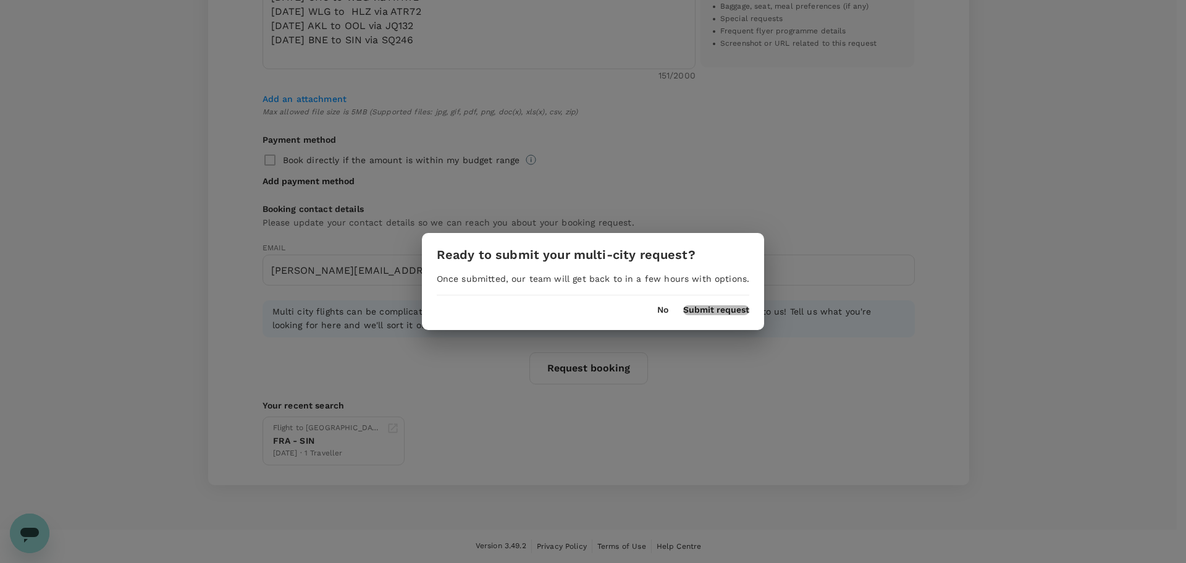
click at [713, 306] on button "Submit request" at bounding box center [716, 310] width 66 height 10
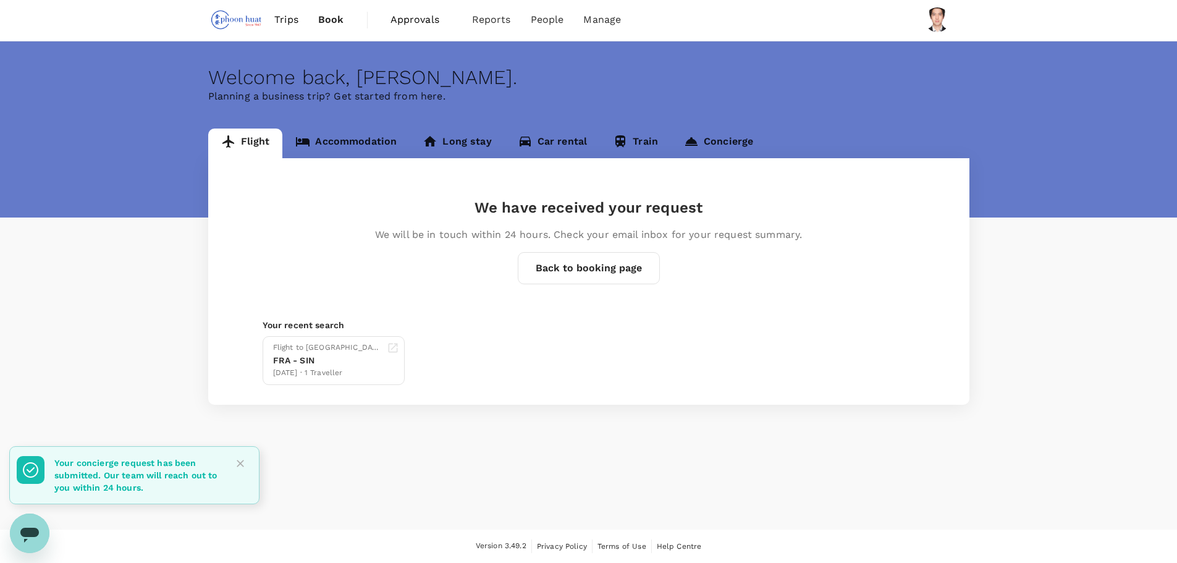
scroll to position [1, 0]
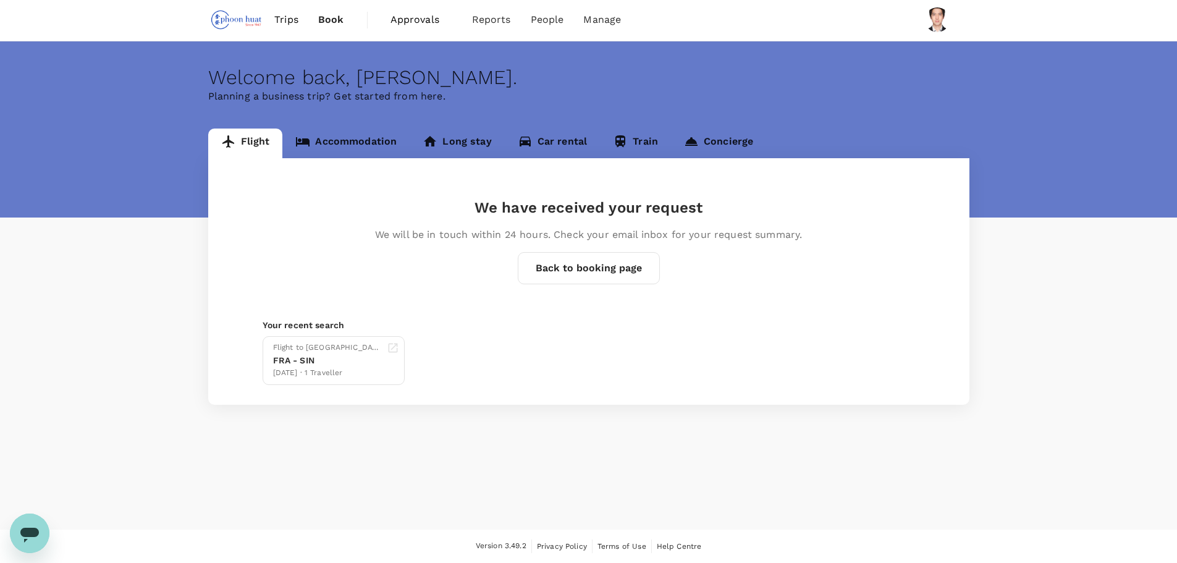
click at [295, 26] on span "Trips" at bounding box center [286, 19] width 24 height 15
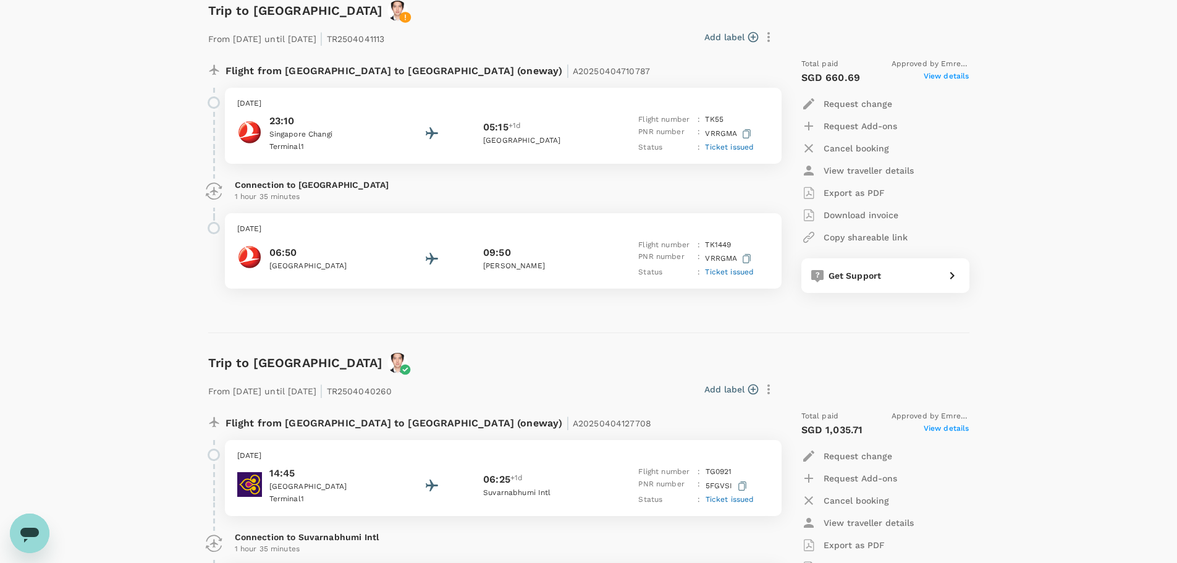
scroll to position [309, 0]
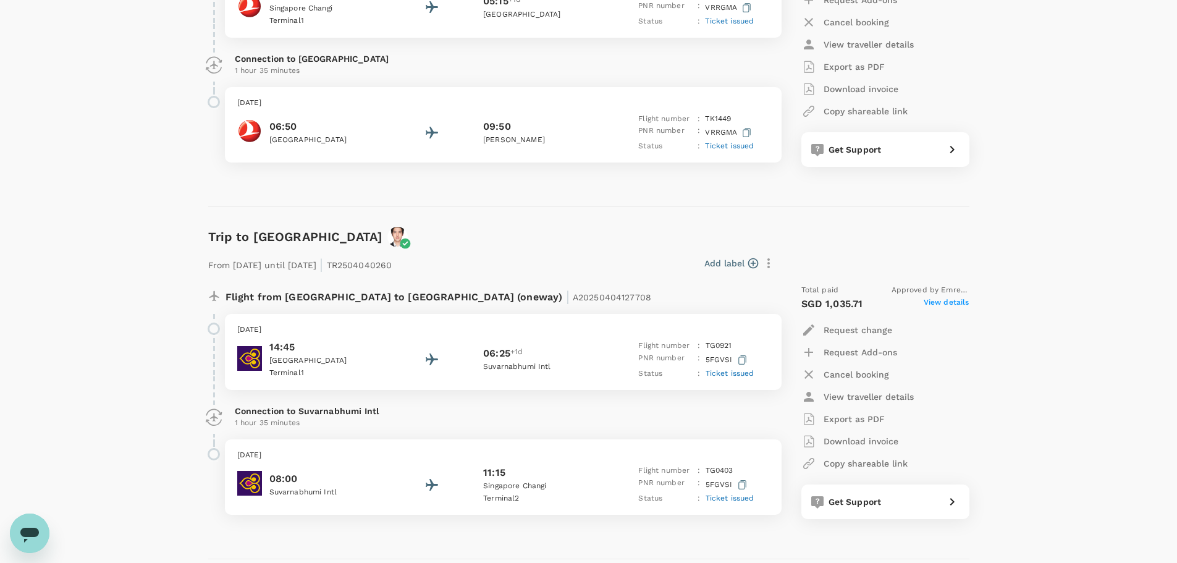
click at [1073, 120] on div "Trips ​ ​ Upcoming Past Cancelled/Rejected Where I am the traveller Trip to [GE…" at bounding box center [588, 181] width 1177 height 894
